Goal: Find contact information: Find contact information

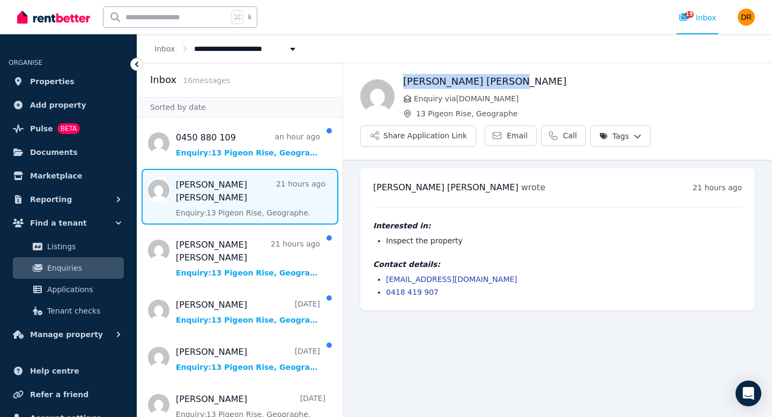
drag, startPoint x: 512, startPoint y: 84, endPoint x: 400, endPoint y: 83, distance: 112.1
click at [400, 83] on div "Mohammad Ali Hussaini Enquiry via RealEstate.com.au 13 Pigeon Rise, Geographe S…" at bounding box center [557, 110] width 429 height 73
copy h1 "[PERSON_NAME] [PERSON_NAME]"
drag, startPoint x: 441, startPoint y: 290, endPoint x: 386, endPoint y: 291, distance: 55.3
click at [386, 291] on li "0418 419 907" at bounding box center [564, 292] width 356 height 11
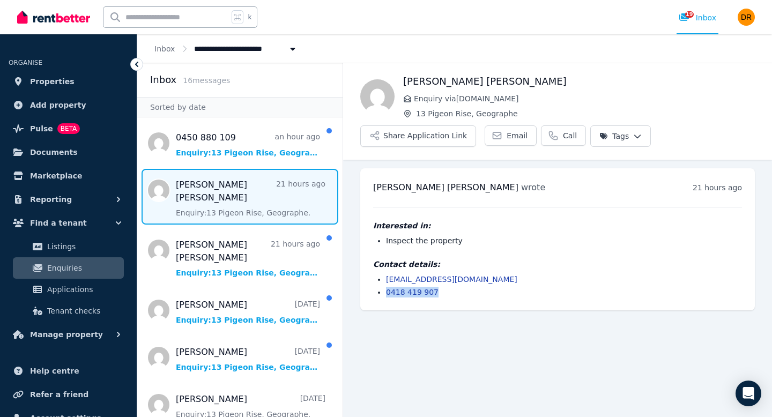
copy link "0418 419 907"
drag, startPoint x: 476, startPoint y: 282, endPoint x: 388, endPoint y: 282, distance: 88.5
click at [388, 282] on li "gholamo17@gmail.com" at bounding box center [564, 279] width 356 height 11
copy link "gholamo17@gmail.com"
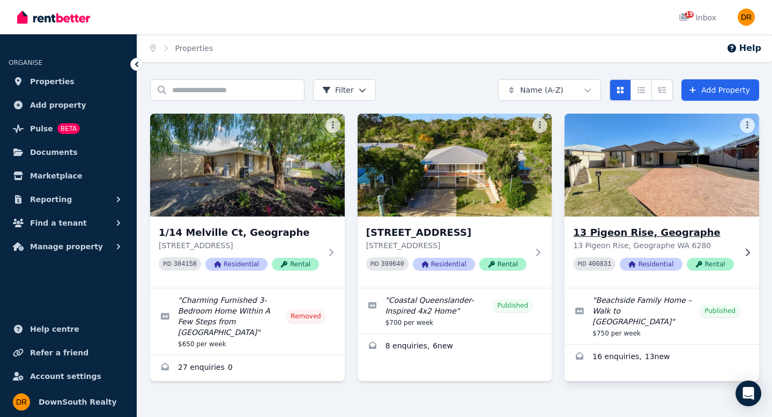
click at [603, 209] on img at bounding box center [662, 165] width 204 height 108
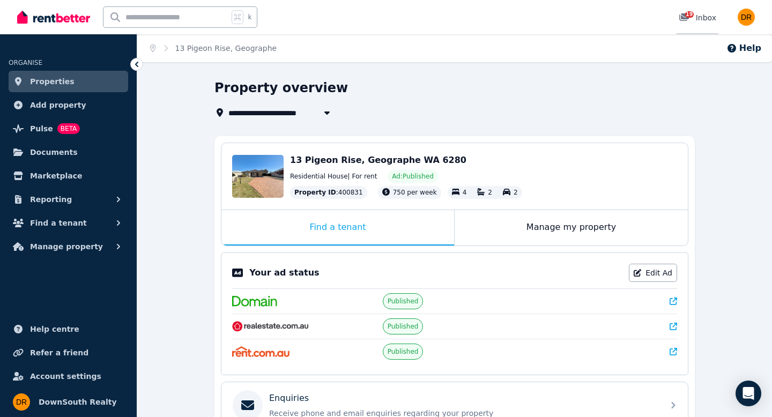
click at [691, 23] on div "19" at bounding box center [687, 17] width 17 height 11
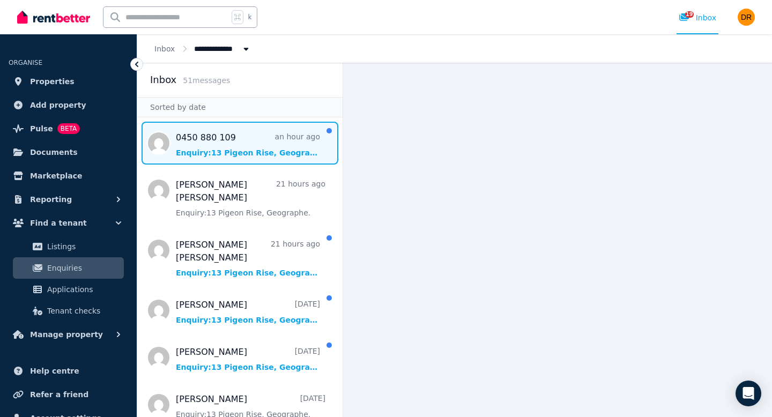
click at [261, 159] on span "Message list" at bounding box center [239, 143] width 205 height 43
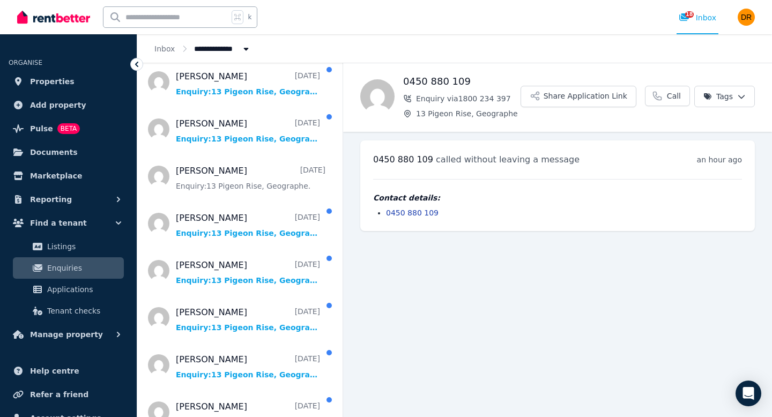
scroll to position [516, 0]
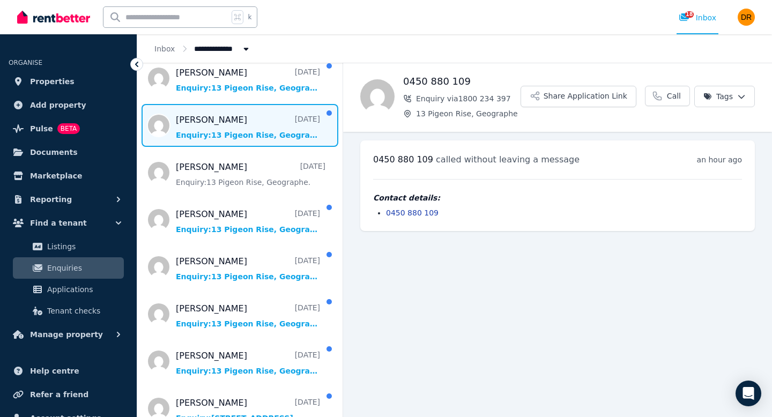
click at [245, 116] on span "Message list" at bounding box center [239, 125] width 205 height 43
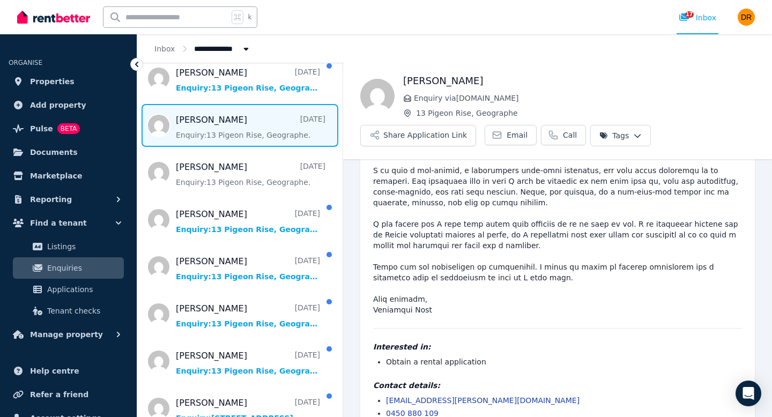
scroll to position [234, 0]
